Goal: Task Accomplishment & Management: Complete application form

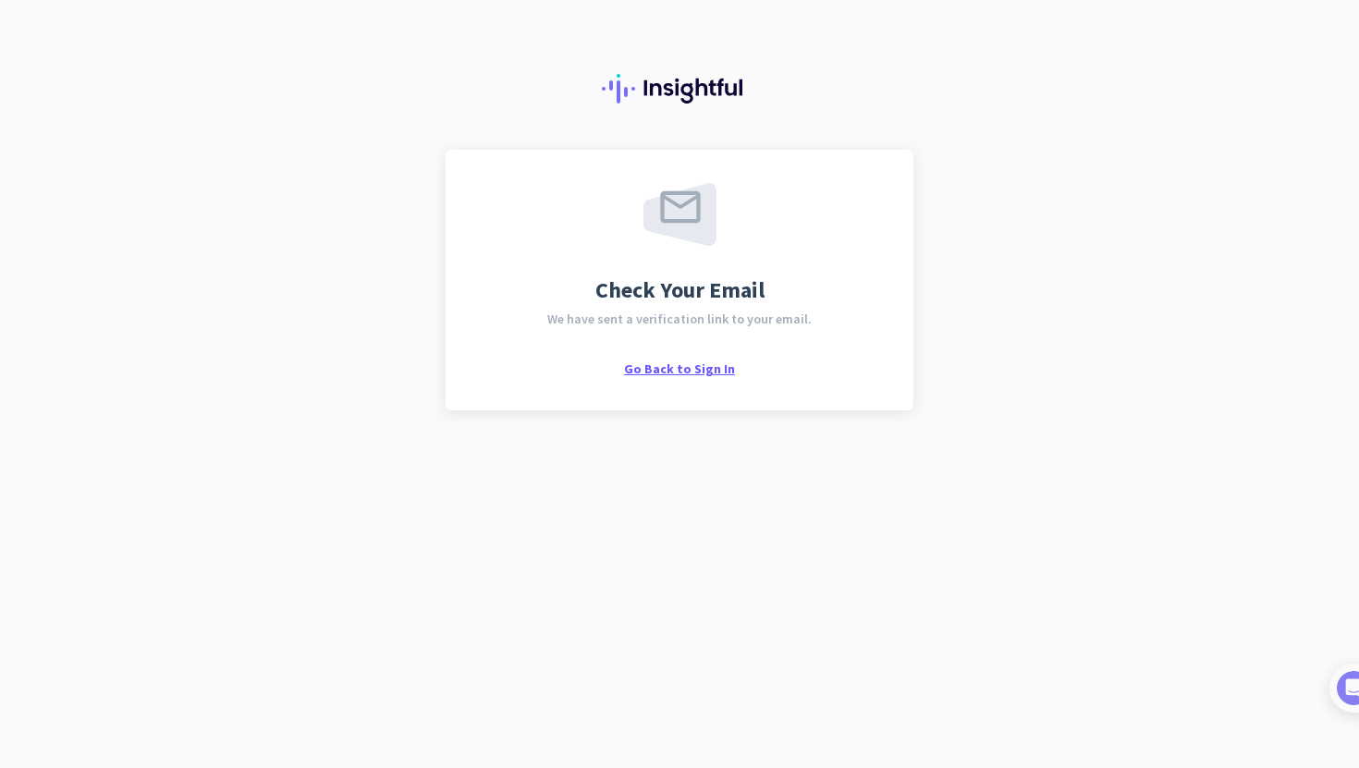
click at [662, 369] on span "Go Back to Sign In" at bounding box center [679, 369] width 111 height 17
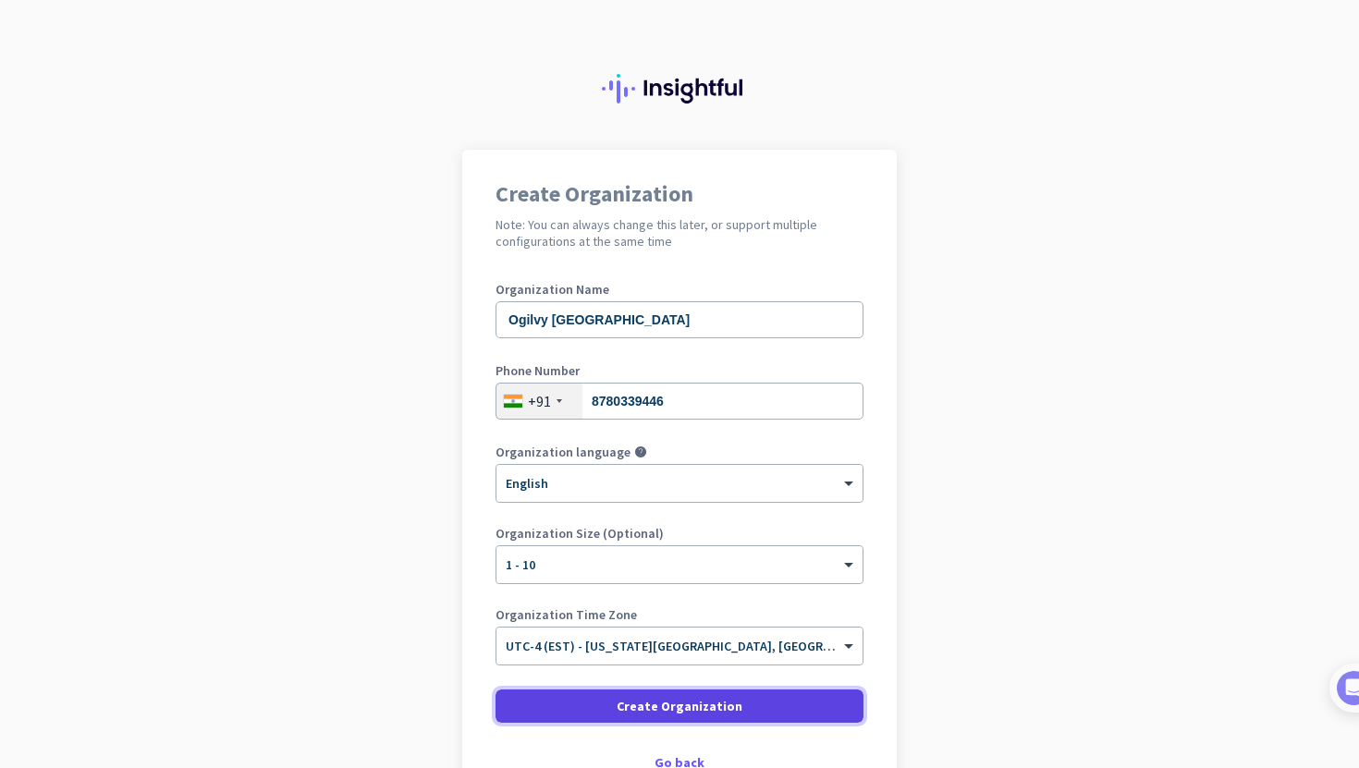
click at [622, 721] on span at bounding box center [680, 706] width 368 height 44
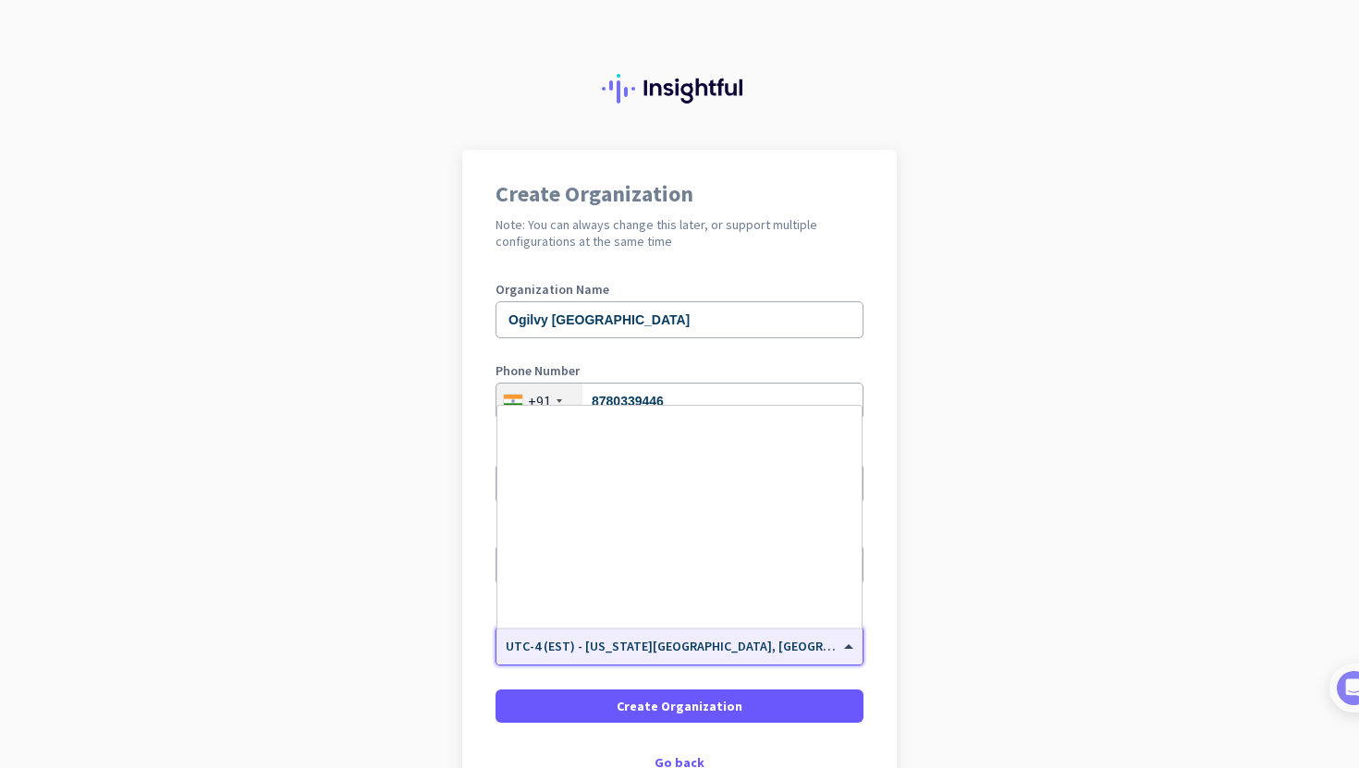
click at [849, 647] on span at bounding box center [850, 647] width 23 height 16
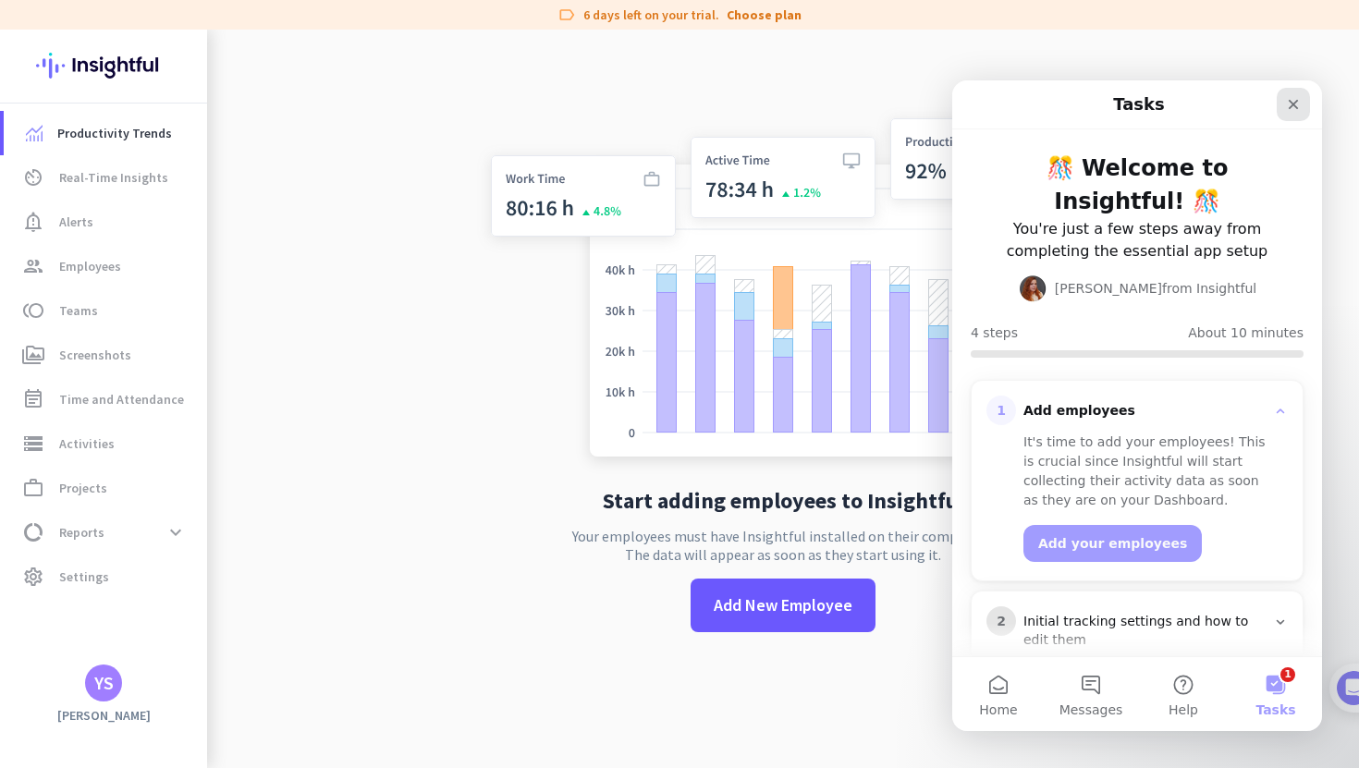
click at [1307, 106] on div "Close" at bounding box center [1293, 104] width 33 height 33
